Goal: Find specific page/section: Find specific page/section

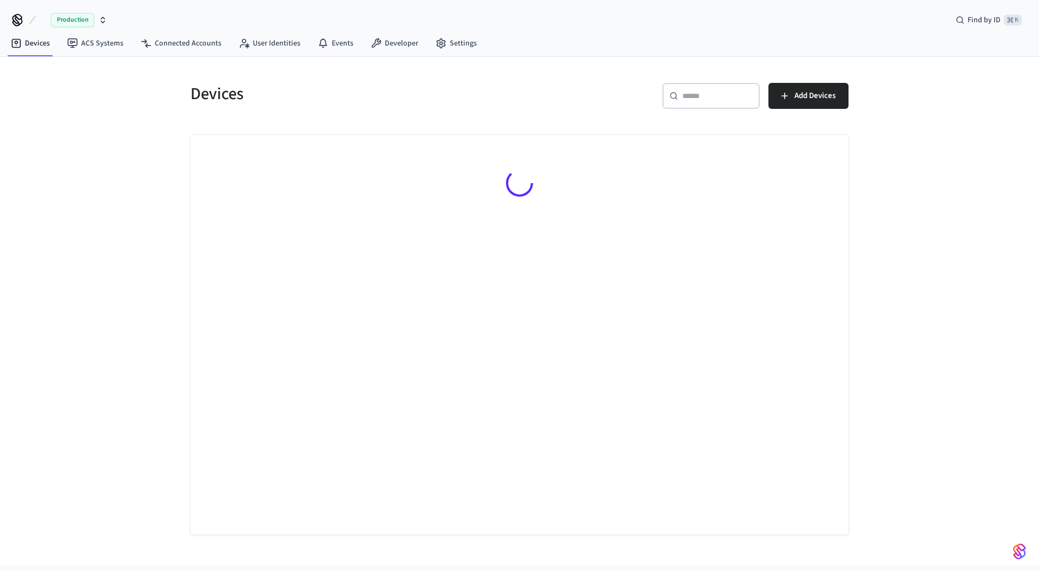
click at [77, 21] on span "Production" at bounding box center [72, 20] width 43 height 14
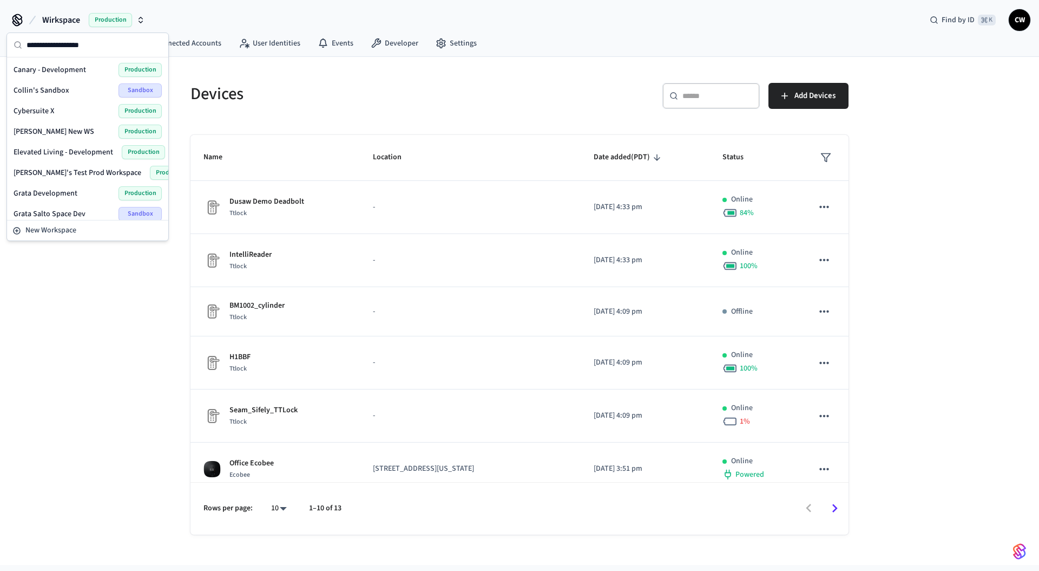
click at [77, 21] on span "Wirkspace" at bounding box center [61, 20] width 38 height 13
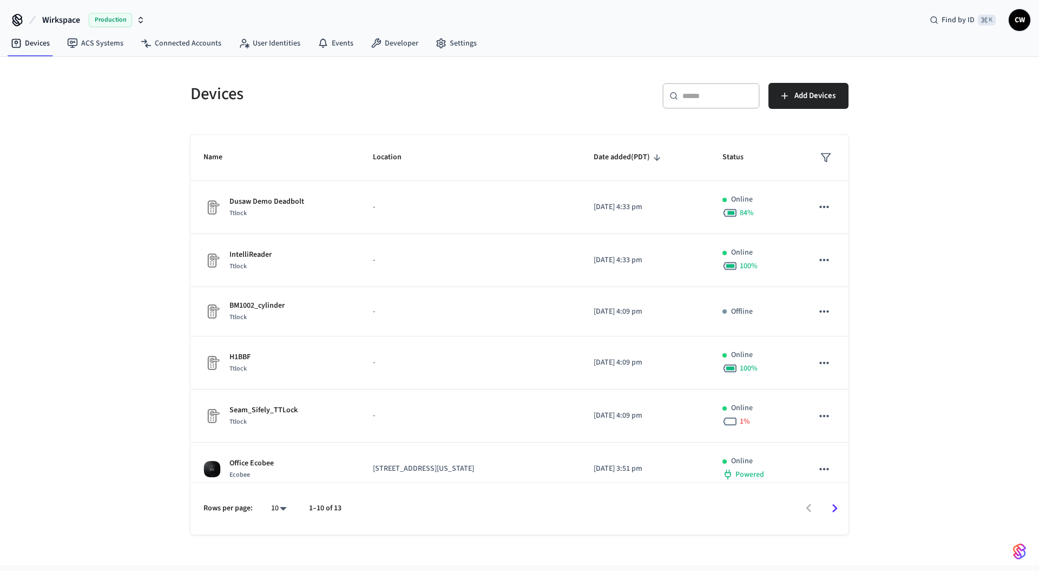
click at [77, 21] on span "Wirkspace" at bounding box center [61, 20] width 38 height 13
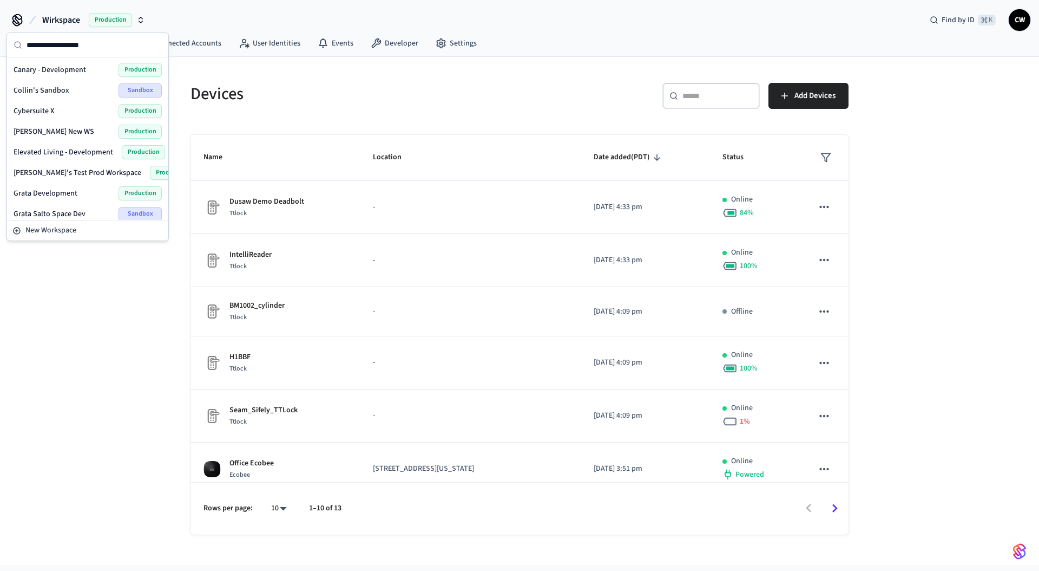
click at [146, 388] on div "Devices ​ ​ Add Devices Name Location Date added (PDT) Status Dusaw Demo Deadbo…" at bounding box center [519, 311] width 1039 height 508
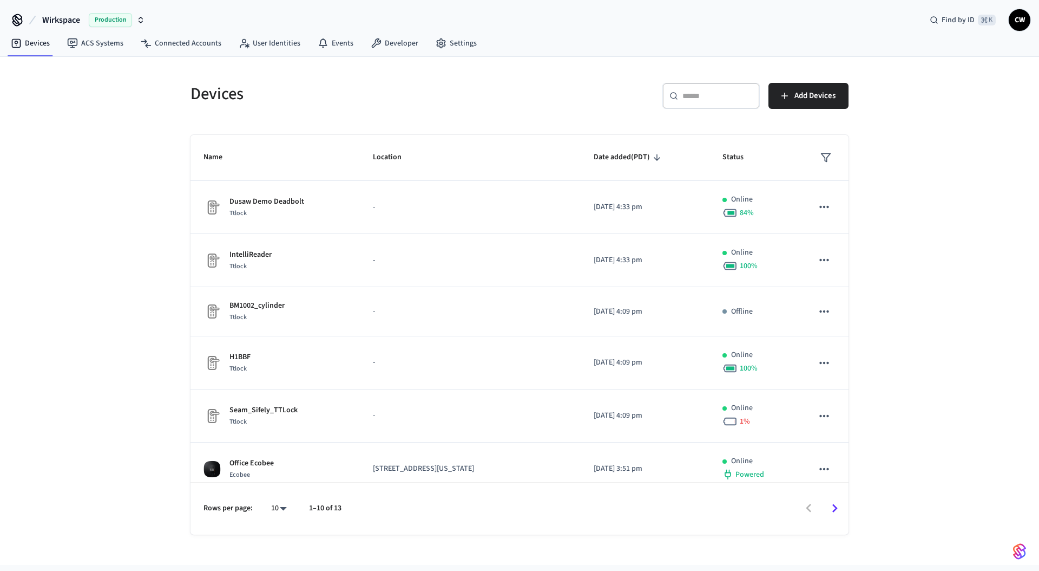
click at [68, 12] on button "Wirkspace Production" at bounding box center [93, 20] width 109 height 23
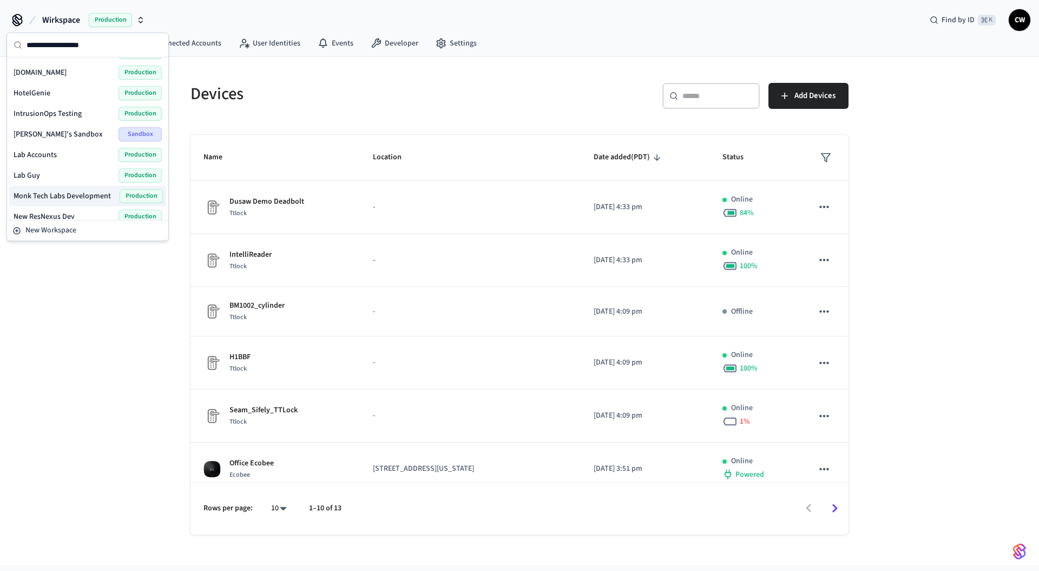
scroll to position [231, 0]
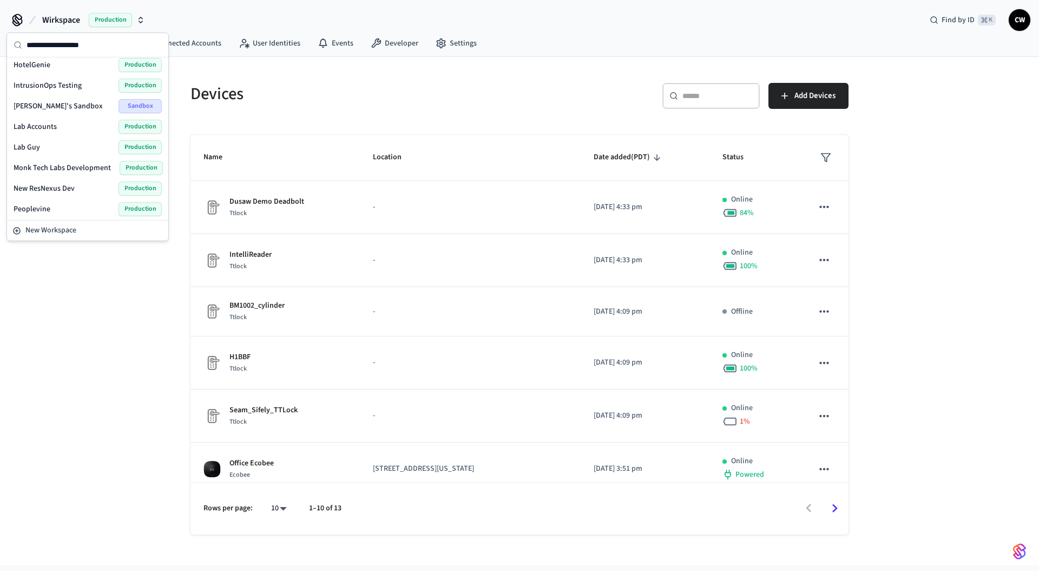
click at [49, 120] on div "Lab Accounts Production" at bounding box center [88, 127] width 148 height 14
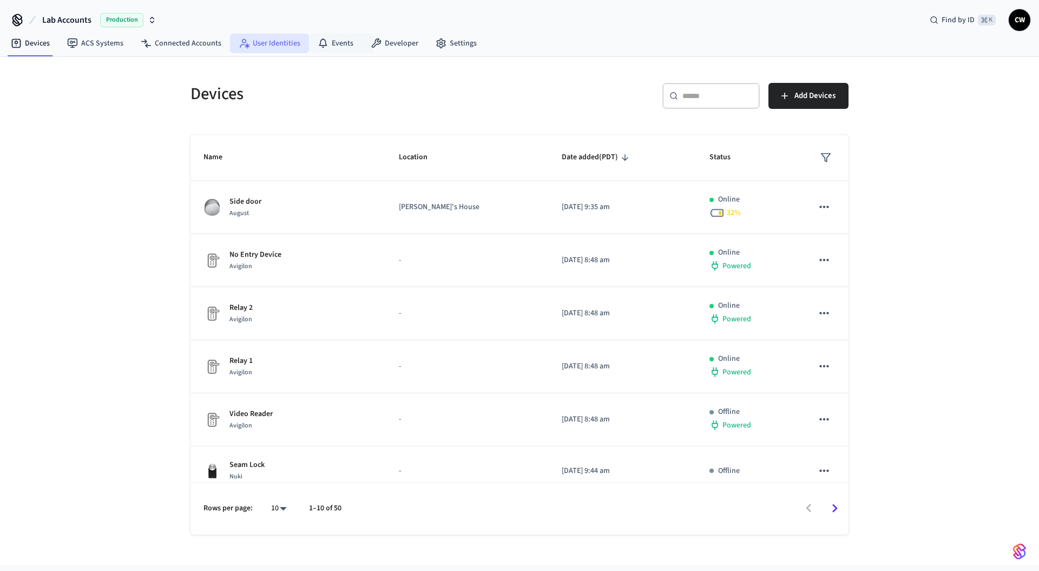
click at [254, 43] on link "User Identities" at bounding box center [269, 43] width 79 height 19
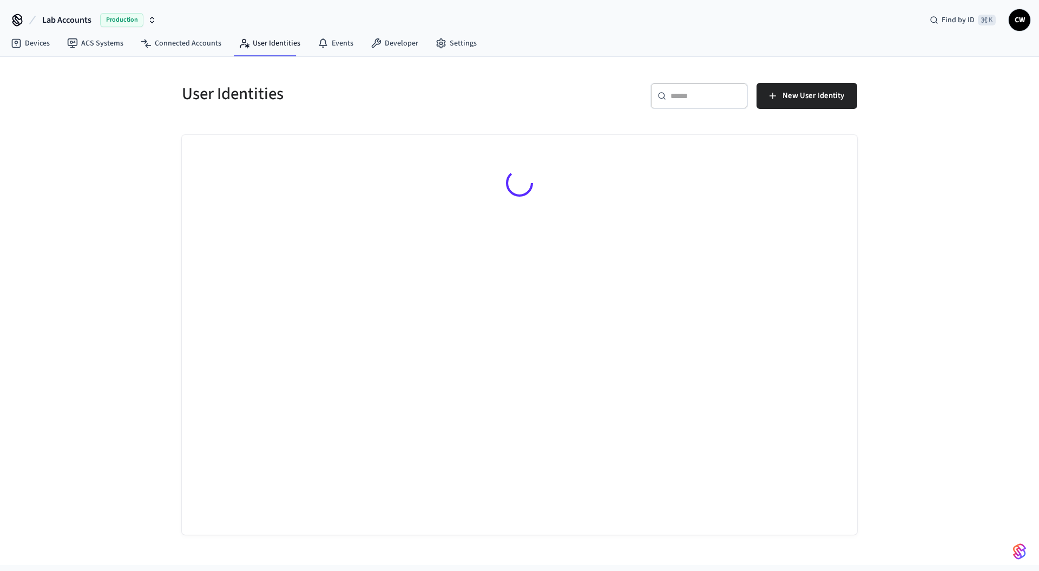
click at [133, 199] on div "User Identities ​ ​ New User Identity" at bounding box center [519, 311] width 1039 height 508
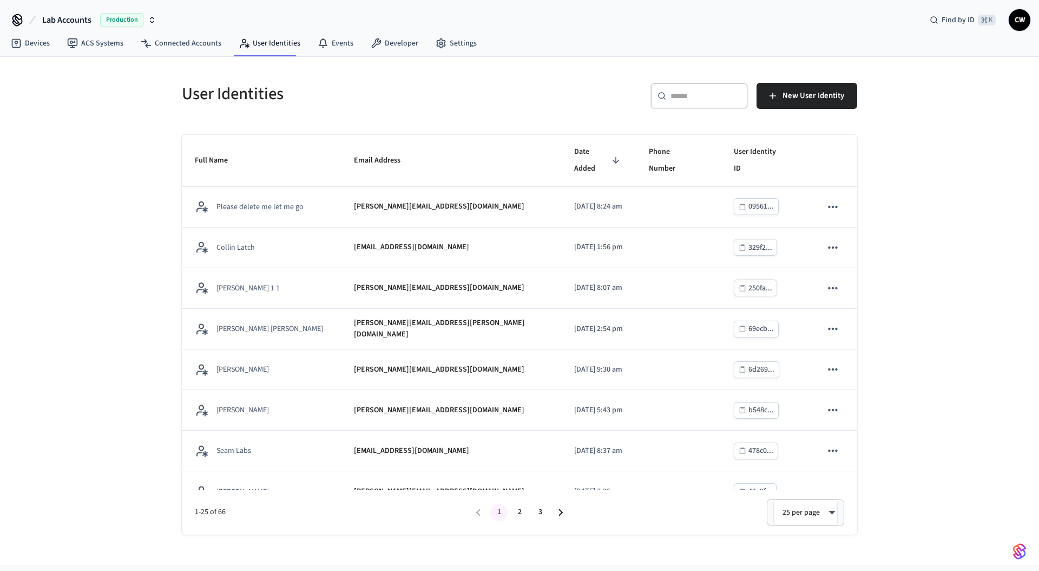
click at [83, 244] on div "User Identities ​ ​ New User Identity Full Name Email Address Date Added Phone …" at bounding box center [519, 311] width 1039 height 508
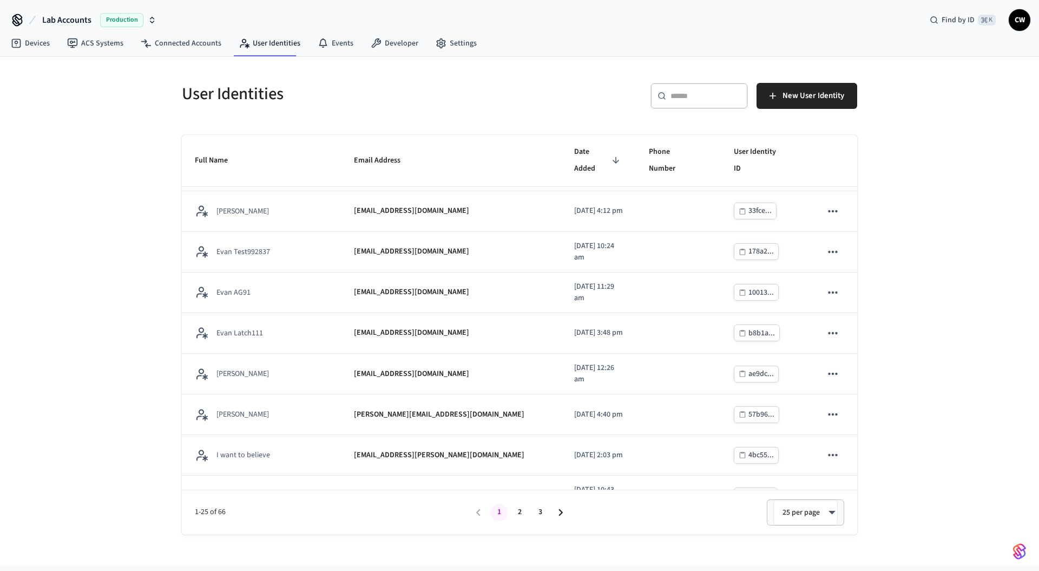
scroll to position [697, 0]
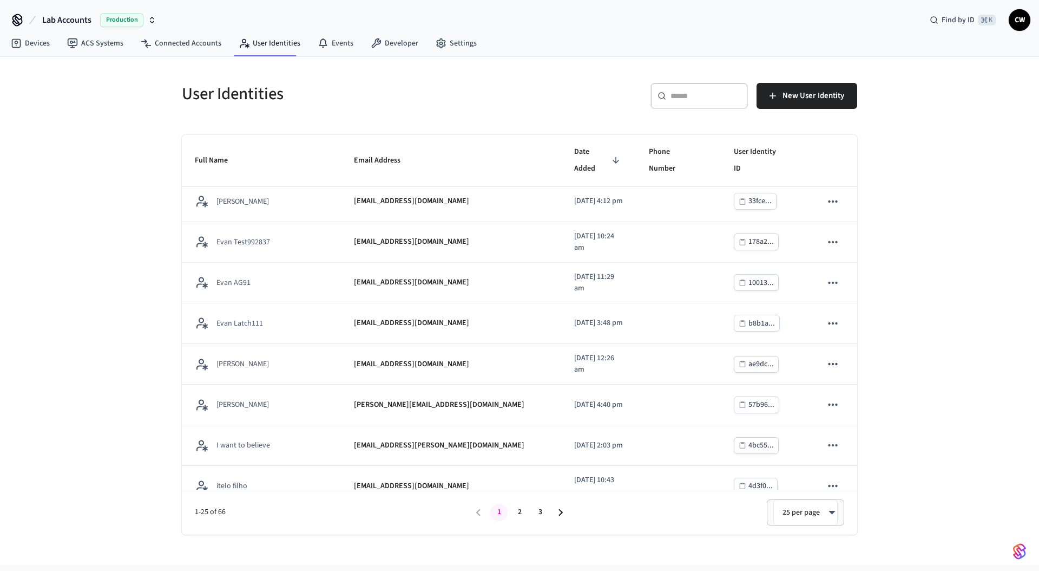
click at [798, 511] on body "Lab Accounts Production Find by ID ⌘ K CW Devices ACS Systems Connected Account…" at bounding box center [519, 282] width 1039 height 565
click at [802, 543] on li "All" at bounding box center [806, 539] width 60 height 29
type input "**"
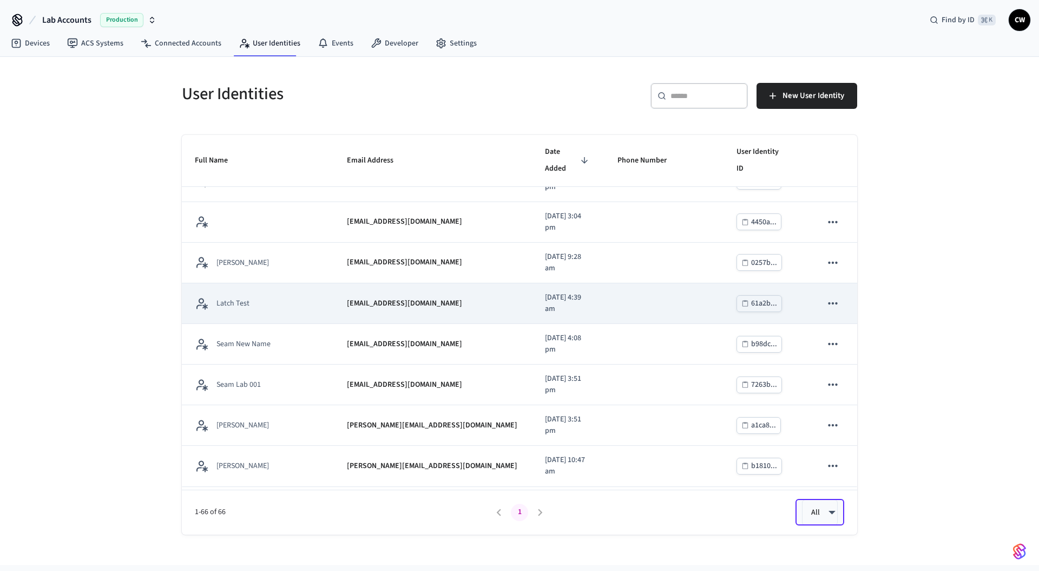
scroll to position [1280, 0]
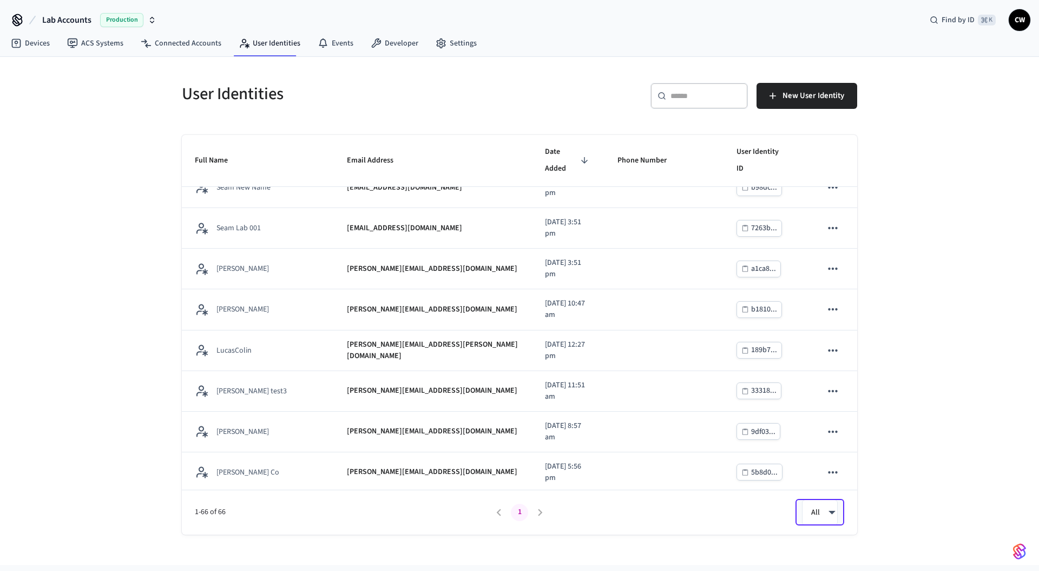
click at [506, 95] on h5 "User Identities" at bounding box center [347, 94] width 331 height 22
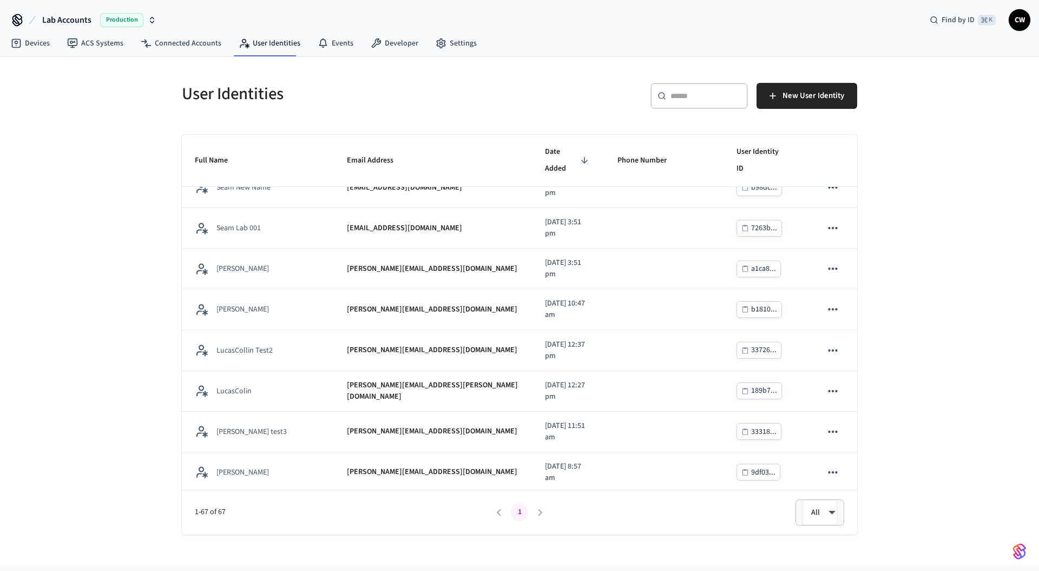
click at [916, 242] on div "User Identities ​ ​ New User Identity Full Name Email Address Date Added Phone …" at bounding box center [519, 311] width 1039 height 508
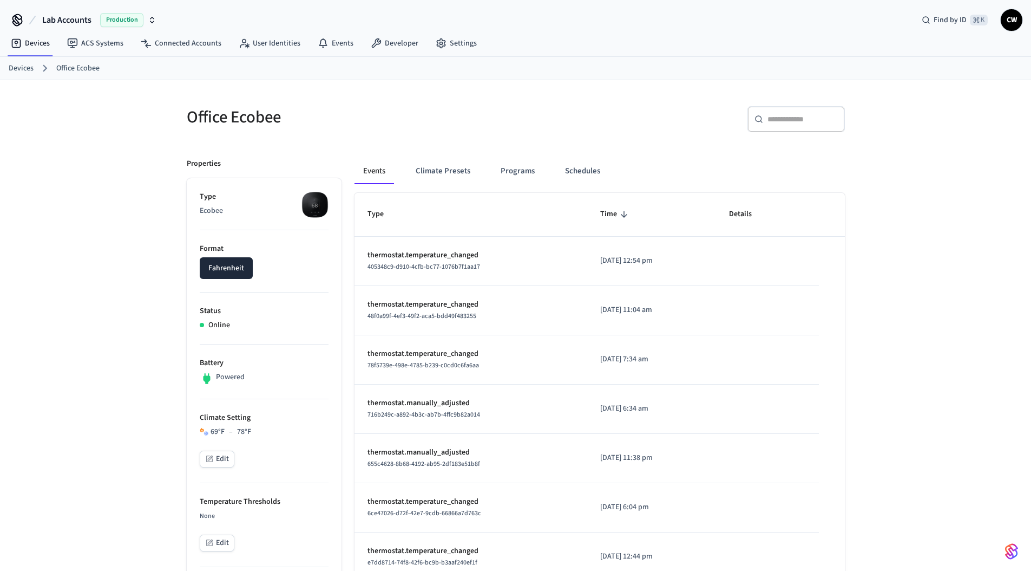
click at [92, 289] on div "Office Ecobee ​ ​ Properties Type Ecobee Format Fahrenheit Status Online Batter…" at bounding box center [515, 572] width 1031 height 985
click at [64, 21] on span "Lab Accounts" at bounding box center [66, 20] width 49 height 13
drag, startPoint x: 74, startPoint y: 15, endPoint x: 74, endPoint y: 22, distance: 6.5
click at [74, 15] on span "Lab Accounts" at bounding box center [66, 20] width 49 height 13
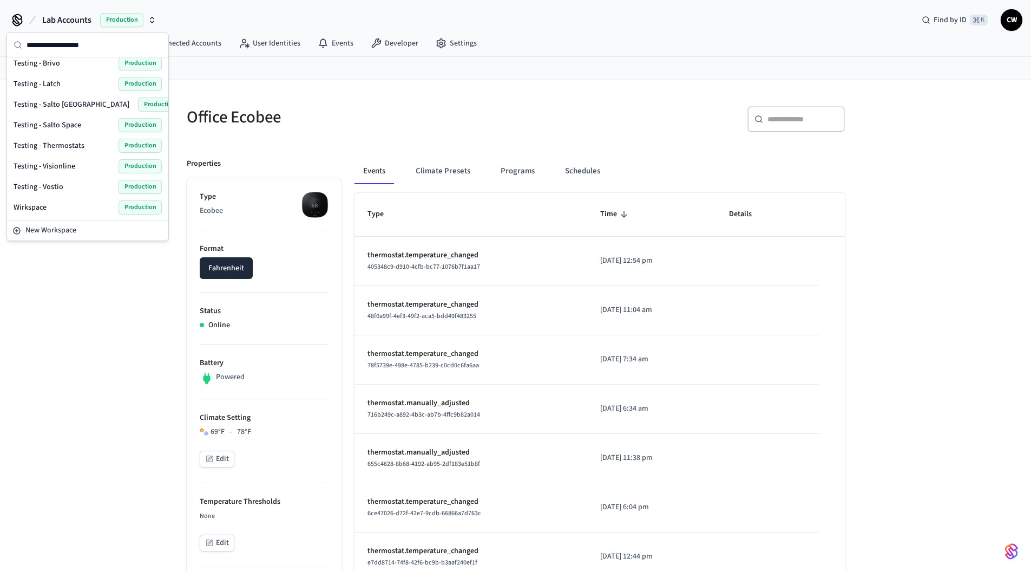
click at [73, 141] on span "Testing - Thermostats" at bounding box center [49, 145] width 71 height 11
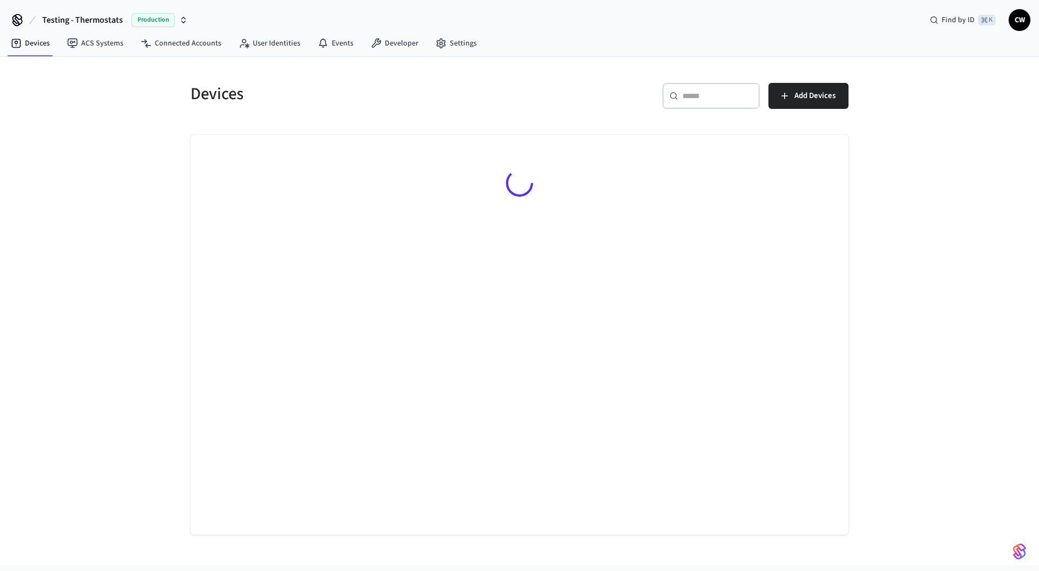
click at [124, 211] on div "Devices ​ ​ Add Devices" at bounding box center [519, 311] width 1039 height 508
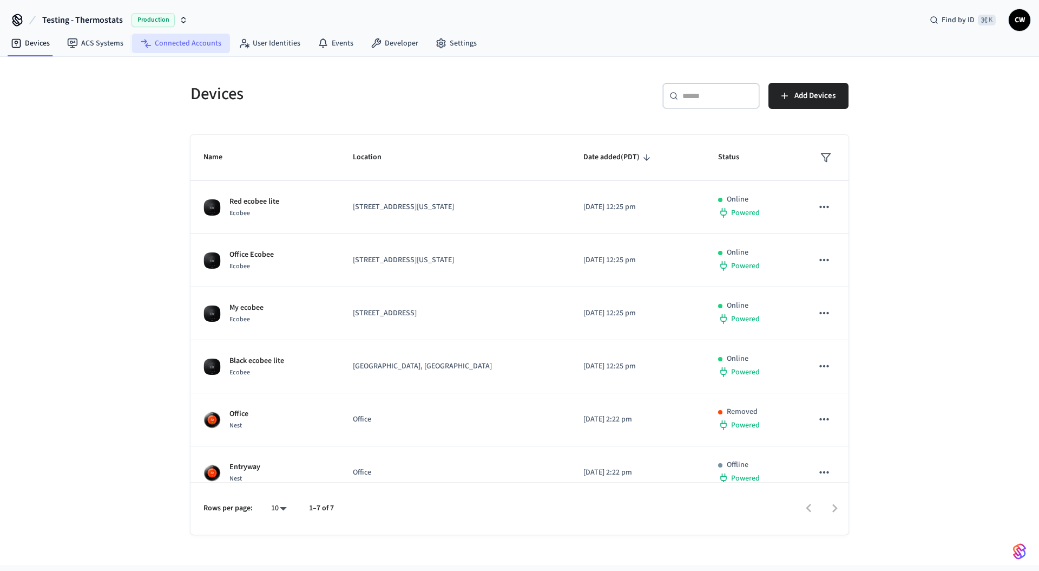
click at [180, 46] on link "Connected Accounts" at bounding box center [181, 43] width 98 height 19
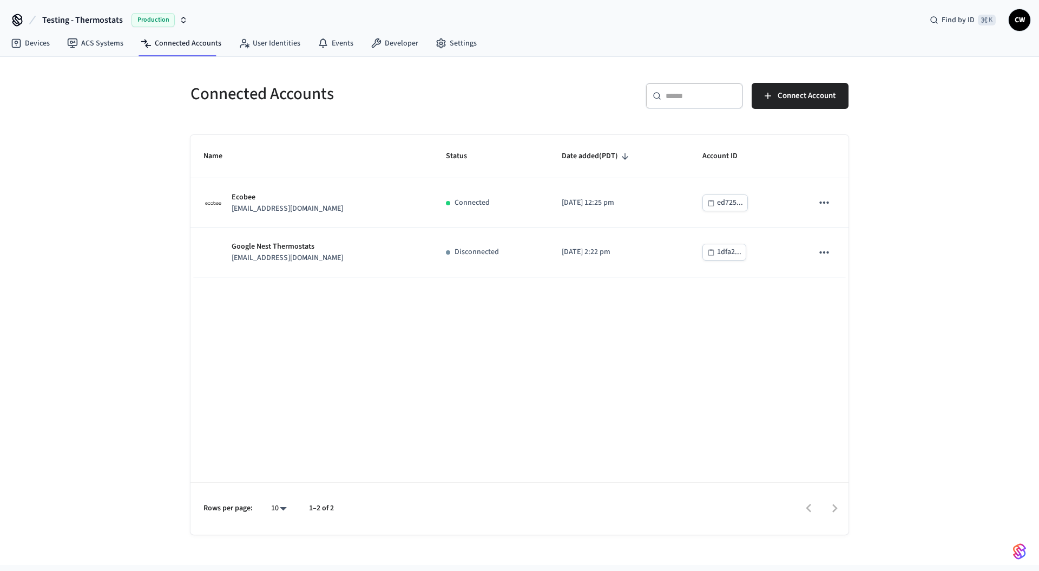
click at [292, 206] on p "devops+ecobee@getseam.com" at bounding box center [288, 208] width 112 height 11
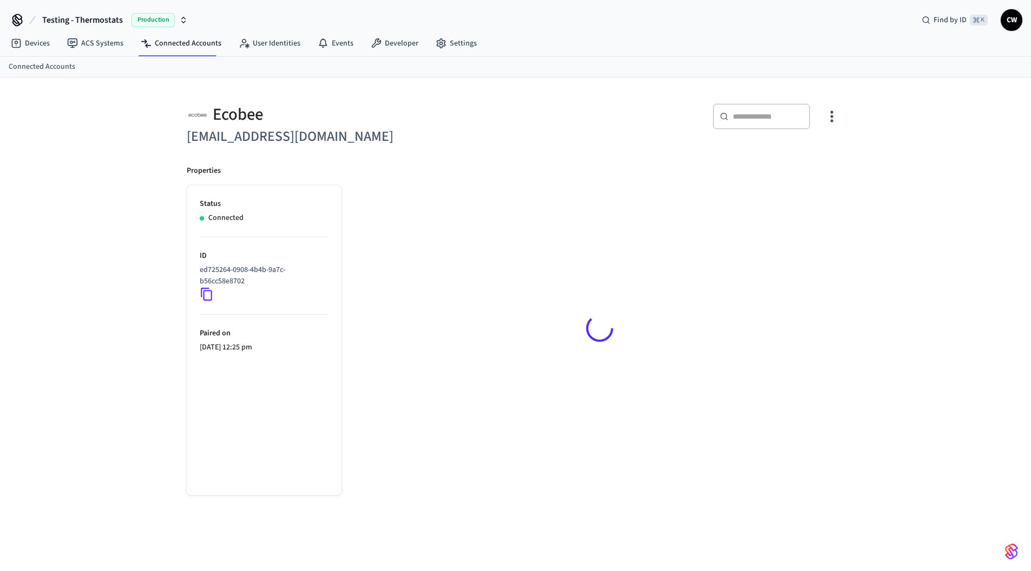
click at [123, 273] on div "Ecobee devops+ecobee@getseam.com ​ ​ Properties Status Connected ID ed725264-09…" at bounding box center [515, 331] width 1031 height 508
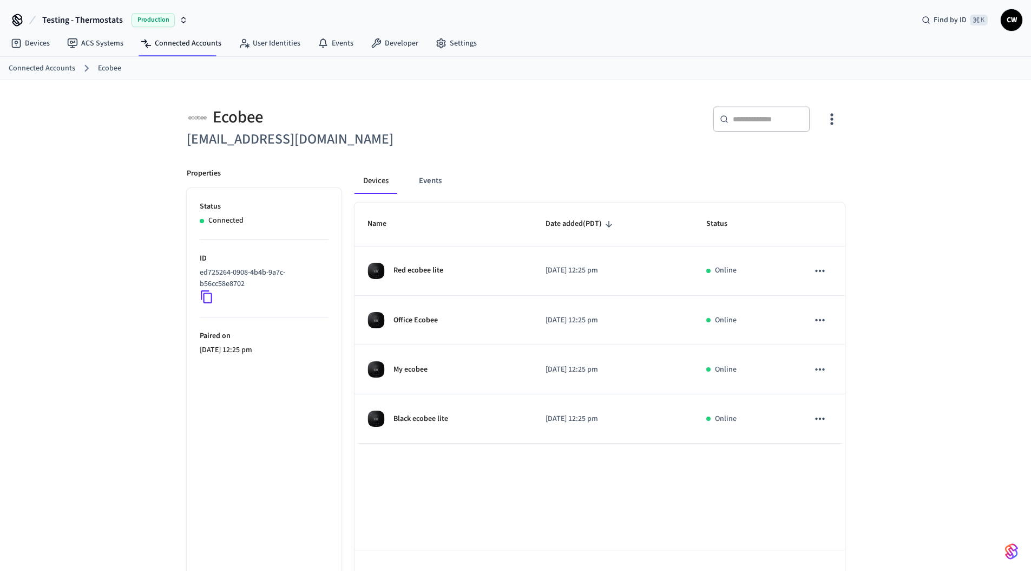
click at [454, 135] on h6 "devops+ecobee@getseam.com" at bounding box center [348, 139] width 323 height 22
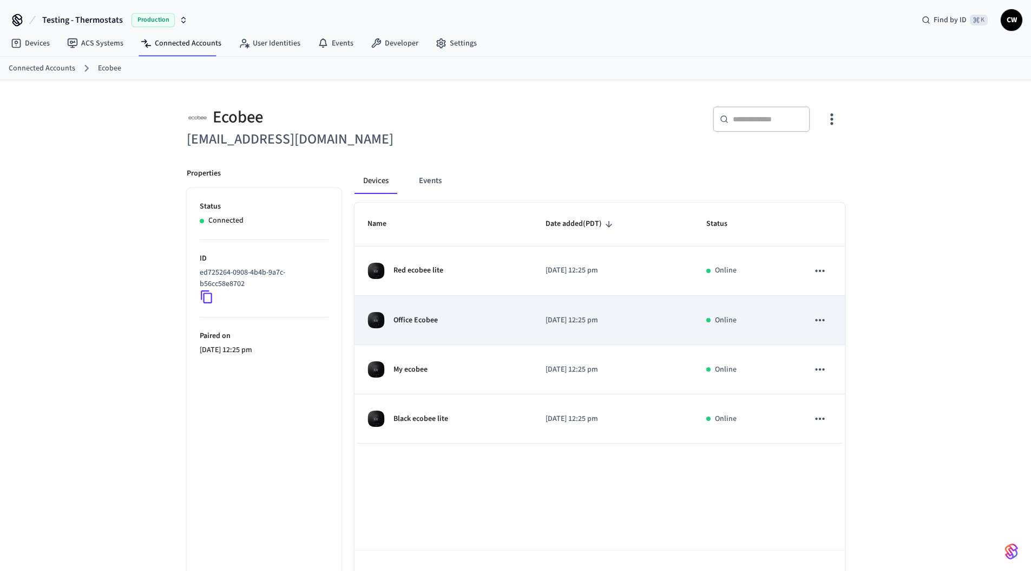
click at [461, 340] on td "Office Ecobee" at bounding box center [444, 320] width 178 height 49
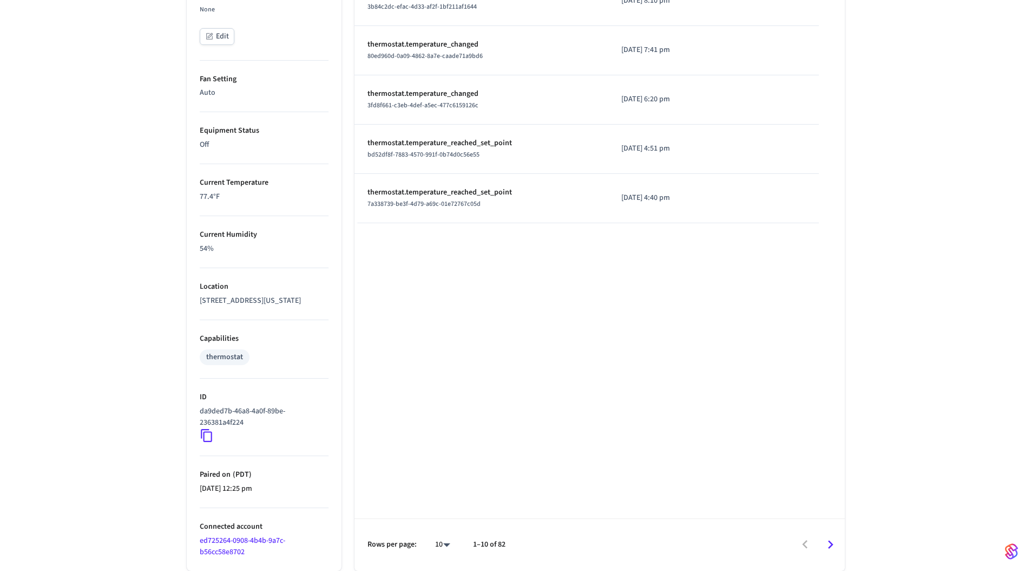
scroll to position [517, 0]
click at [211, 435] on icon at bounding box center [207, 435] width 14 height 14
click at [209, 436] on icon at bounding box center [207, 435] width 14 height 14
click at [684, 376] on div "Type Time Details thermostat.temperature_changed abe188db-cd7c-4ccf-b8ed-b0b9dd…" at bounding box center [600, 129] width 490 height 884
